Goal: Task Accomplishment & Management: Complete application form

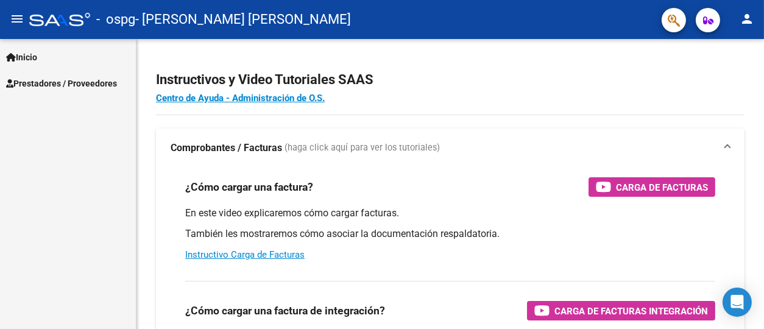
click at [37, 57] on span "Inicio" at bounding box center [21, 57] width 31 height 13
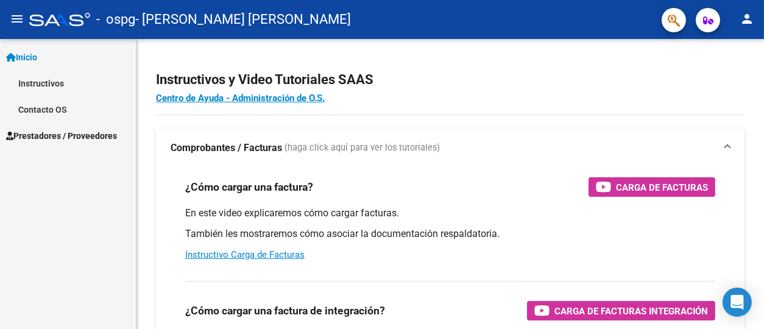
click at [46, 136] on span "Prestadores / Proveedores" at bounding box center [61, 135] width 111 height 13
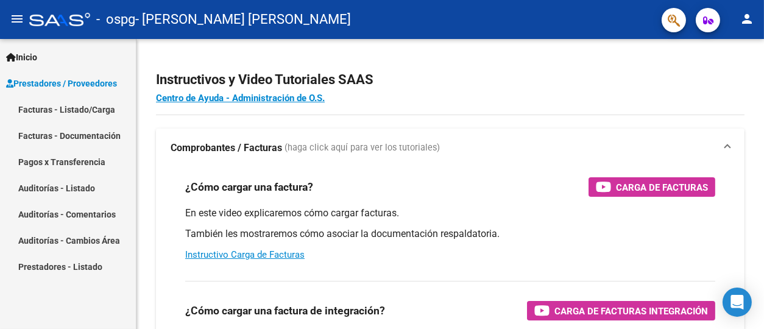
click at [48, 104] on link "Facturas - Listado/Carga" at bounding box center [68, 109] width 136 height 26
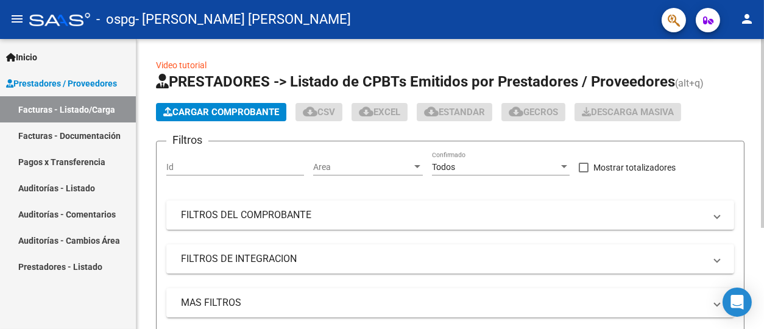
click at [237, 111] on span "Cargar Comprobante" at bounding box center [221, 112] width 116 height 11
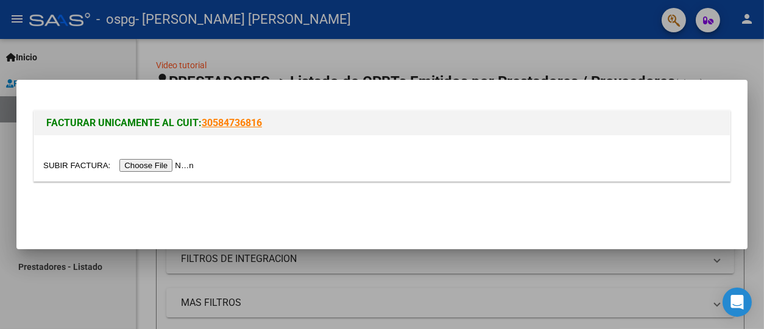
click at [169, 163] on input "file" at bounding box center [120, 165] width 154 height 13
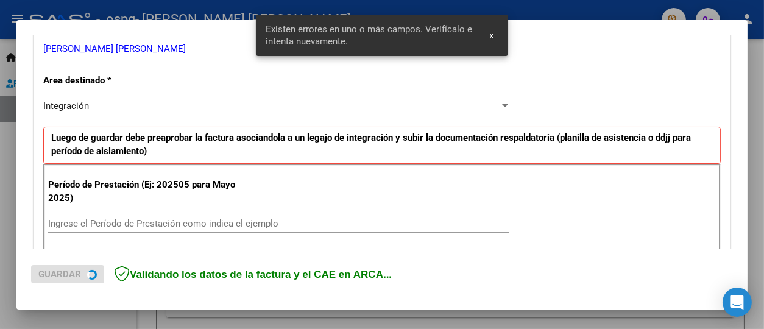
scroll to position [293, 0]
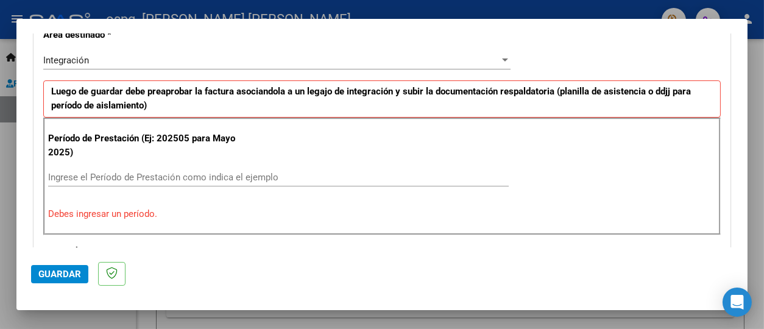
click at [190, 172] on input "Ingrese el Período de Prestación como indica el ejemplo" at bounding box center [278, 177] width 461 height 11
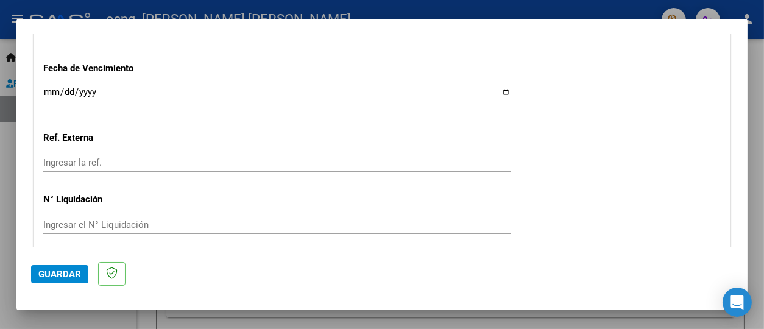
scroll to position [853, 0]
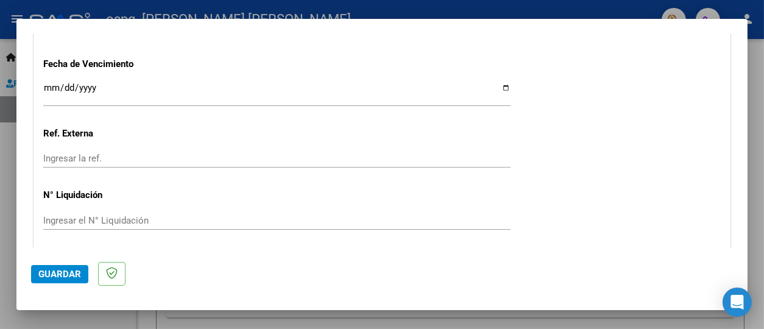
type input "202508"
click at [499, 88] on input "Ingresar la fecha" at bounding box center [276, 92] width 467 height 19
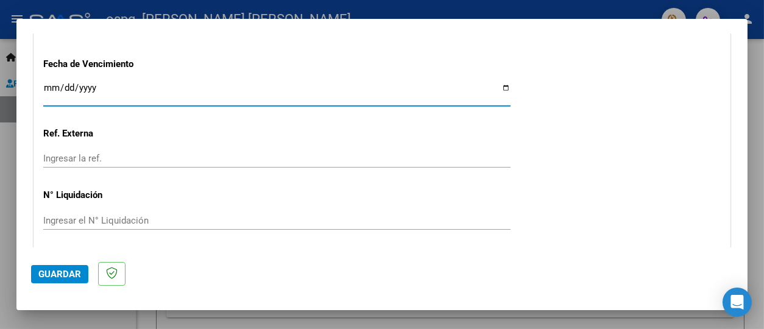
type input "[DATE]"
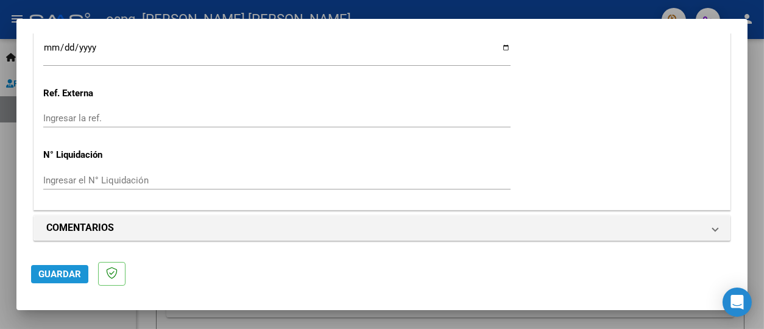
click at [54, 273] on span "Guardar" at bounding box center [59, 274] width 43 height 11
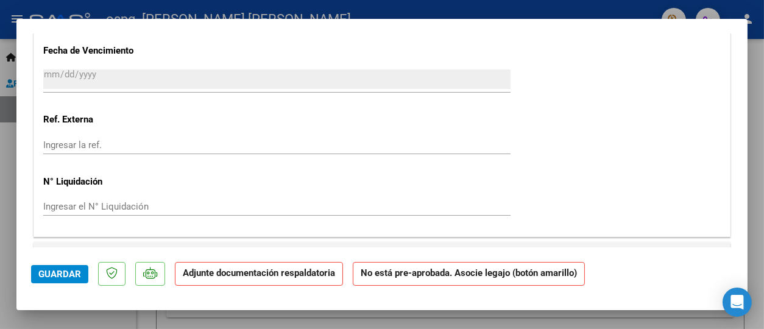
scroll to position [1096, 0]
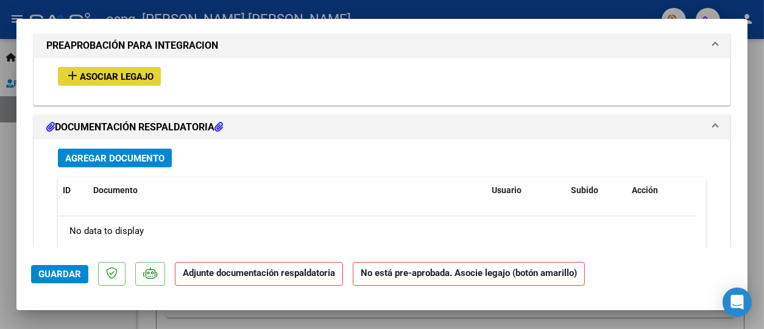
click at [108, 71] on span "Asociar Legajo" at bounding box center [117, 76] width 74 height 11
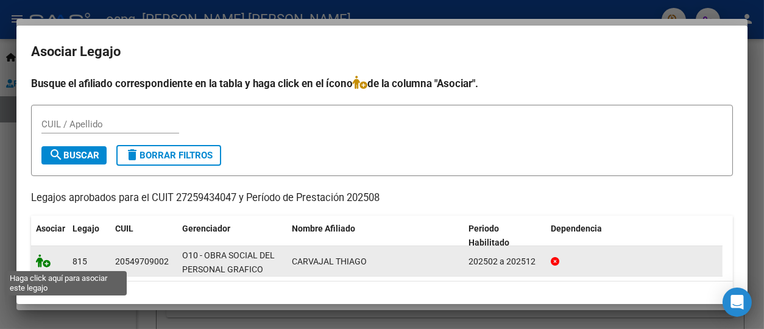
click at [40, 263] on icon at bounding box center [43, 260] width 15 height 13
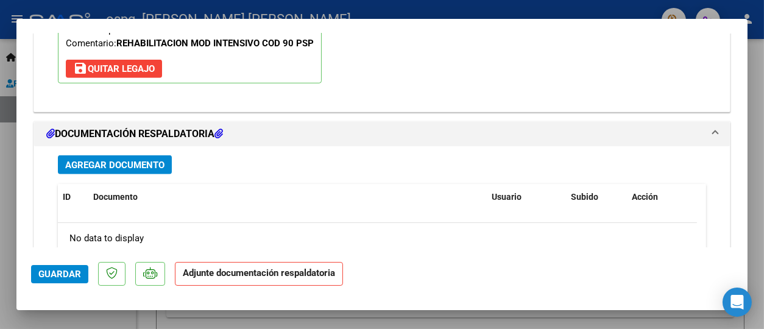
scroll to position [1401, 0]
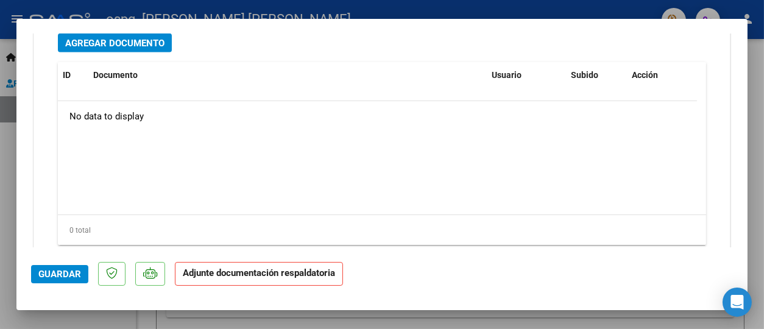
click at [112, 40] on span "Agregar Documento" at bounding box center [114, 43] width 99 height 11
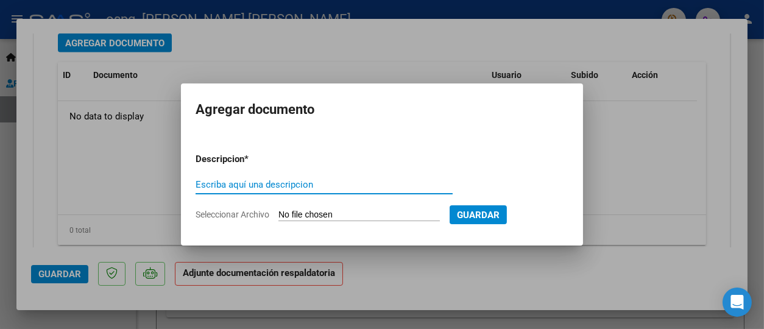
click at [261, 185] on input "Escriba aquí una descripcion" at bounding box center [324, 184] width 257 height 11
type input "asistencia"
click at [325, 211] on input "Seleccionar Archivo" at bounding box center [358, 216] width 161 height 12
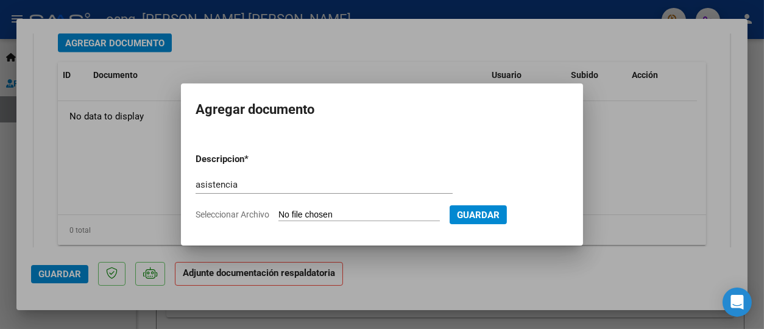
type input "C:\fakepath\8 asistencia.pdf"
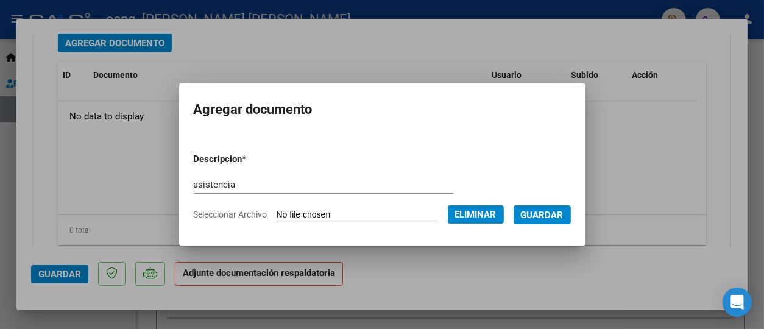
click at [563, 212] on span "Guardar" at bounding box center [542, 215] width 43 height 11
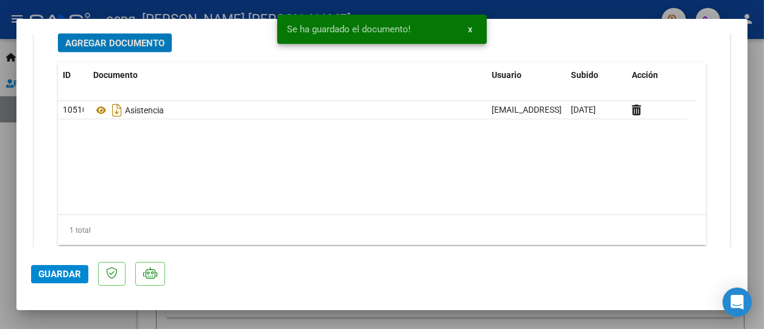
scroll to position [1399, 0]
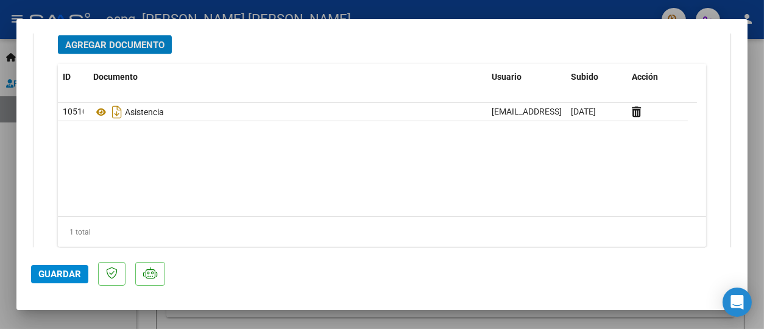
click at [55, 271] on span "Guardar" at bounding box center [59, 274] width 43 height 11
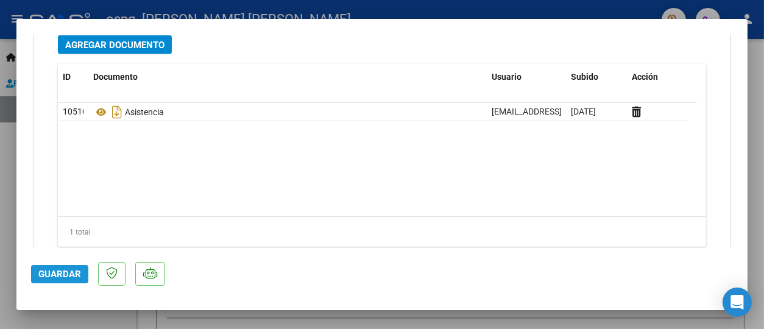
click at [54, 272] on span "Guardar" at bounding box center [59, 274] width 43 height 11
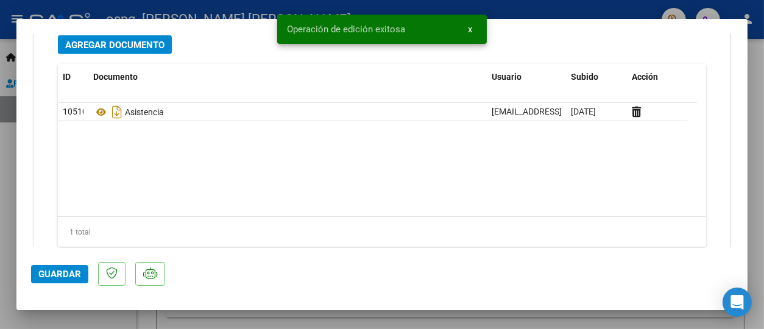
click at [5, 43] on div at bounding box center [382, 164] width 764 height 329
